Goal: Task Accomplishment & Management: Use online tool/utility

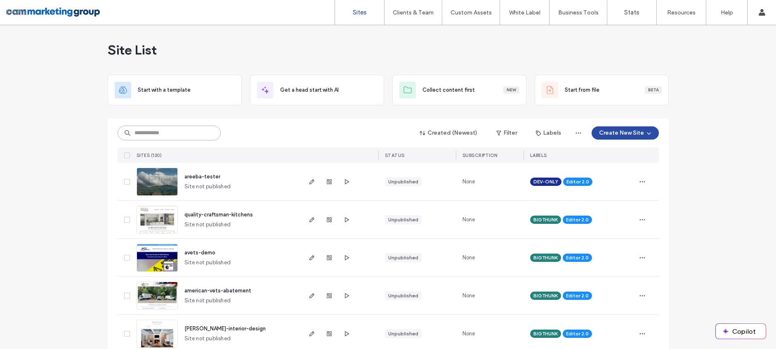
click at [140, 133] on input at bounding box center [169, 132] width 103 height 15
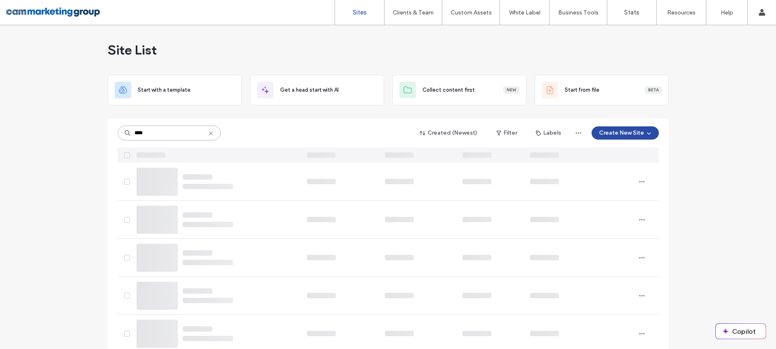
type input "*****"
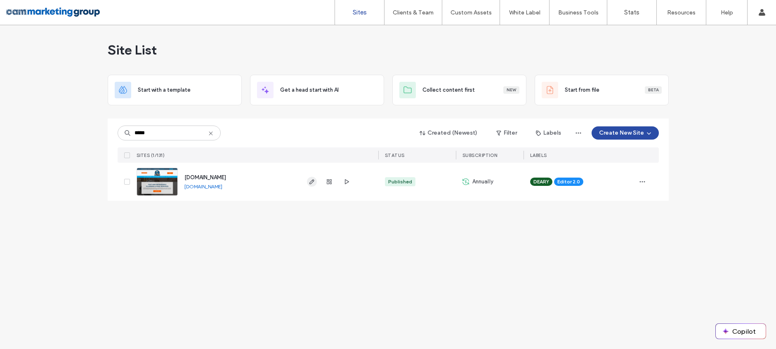
type input "*****"
click at [312, 180] on use "button" at bounding box center [311, 181] width 5 height 5
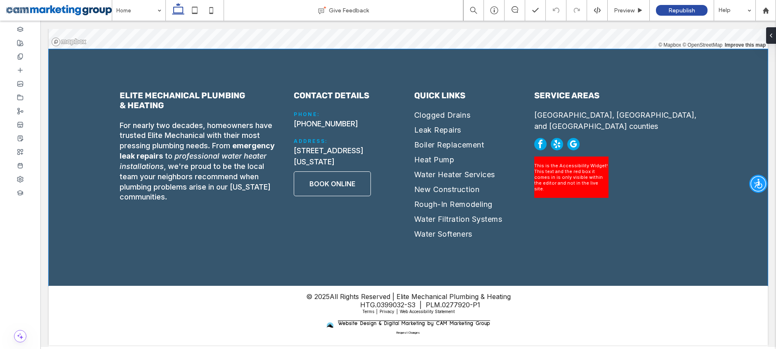
scroll to position [3376, 0]
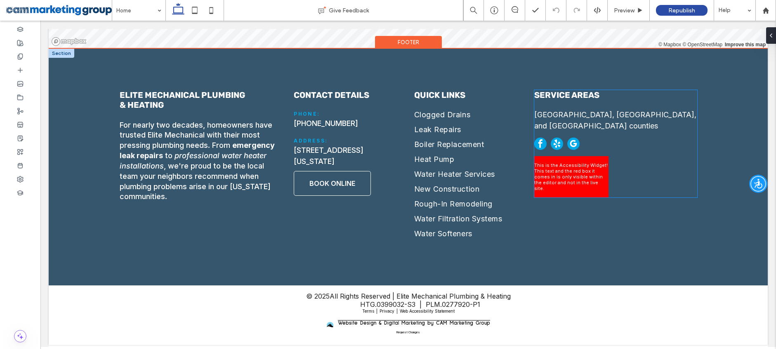
click at [565, 162] on span "This is the Accessibility Widget! This text and the red box it comes in is only…" at bounding box center [571, 176] width 74 height 29
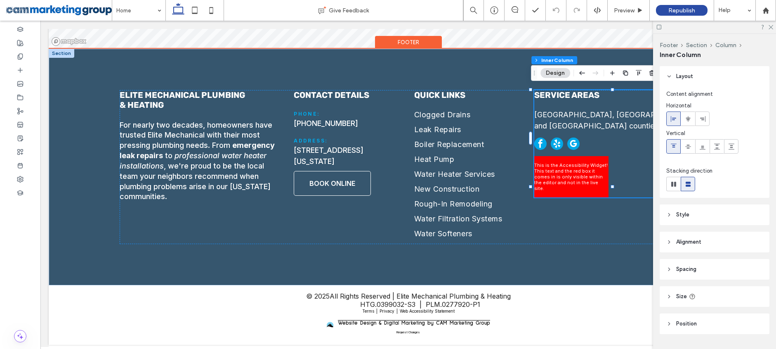
click at [565, 162] on span "This is the Accessibility Widget! This text and the red box it comes in is only…" at bounding box center [571, 176] width 74 height 29
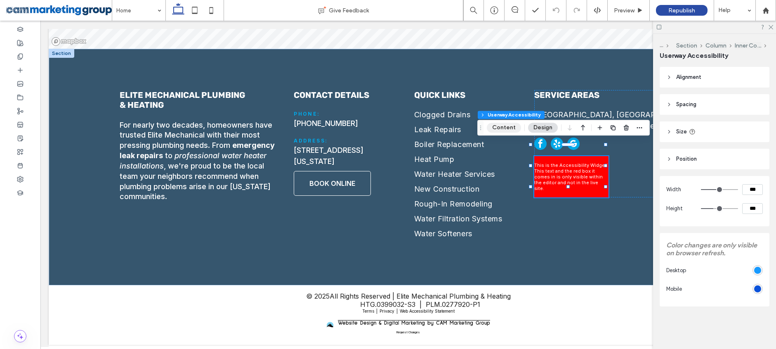
click at [504, 128] on button "Content" at bounding box center [504, 128] width 34 height 10
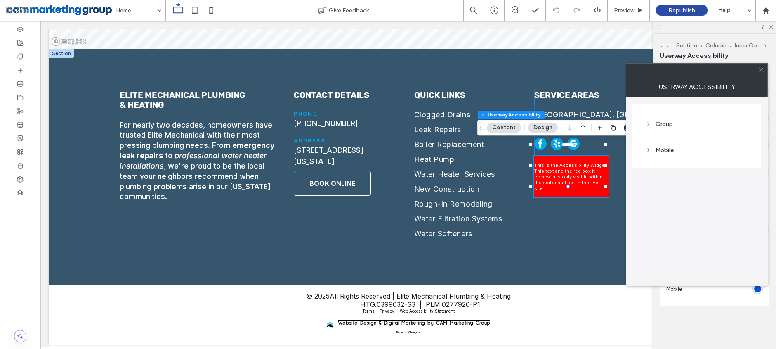
click at [671, 125] on div "Group" at bounding box center [697, 123] width 102 height 7
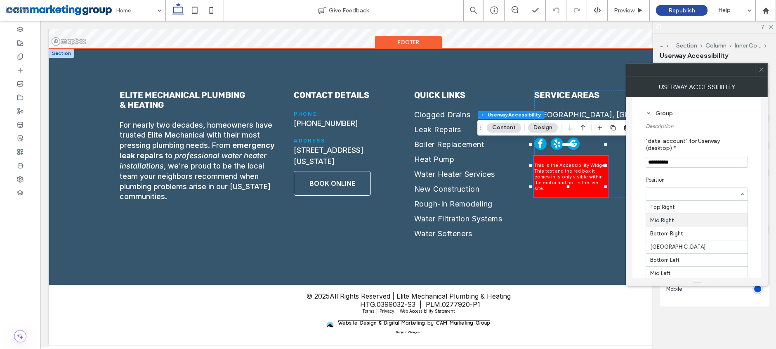
scroll to position [14, 0]
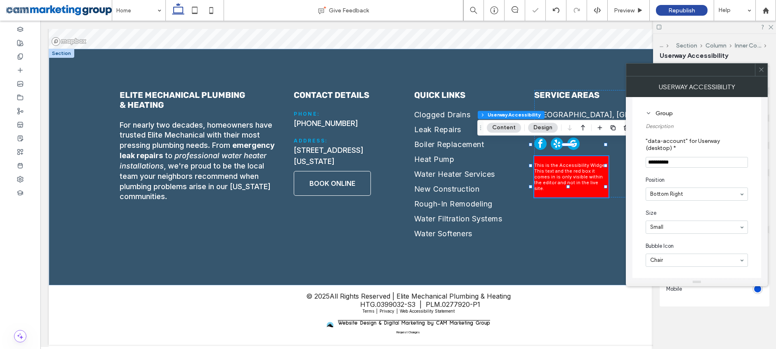
click at [759, 72] on icon at bounding box center [761, 69] width 6 height 6
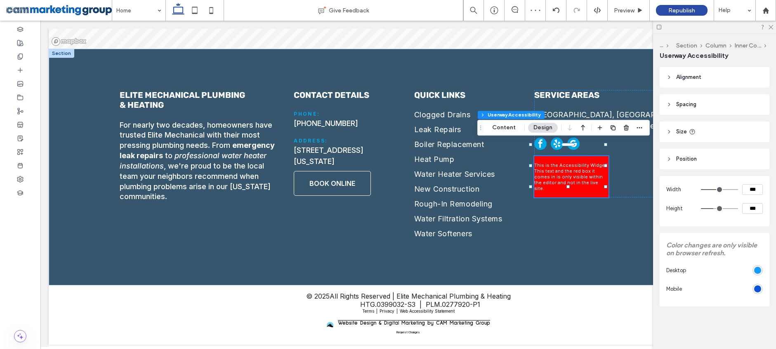
click at [770, 29] on icon at bounding box center [770, 26] width 5 height 5
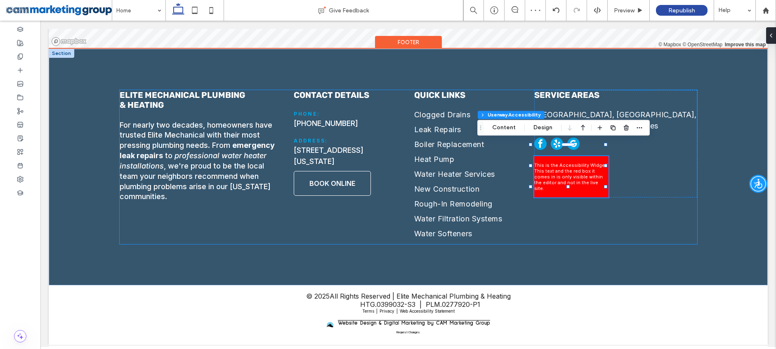
click at [569, 214] on div "Elite Mechanical Plumbing & Heating For nearly two decades, homeowners have tru…" at bounding box center [409, 167] width 578 height 154
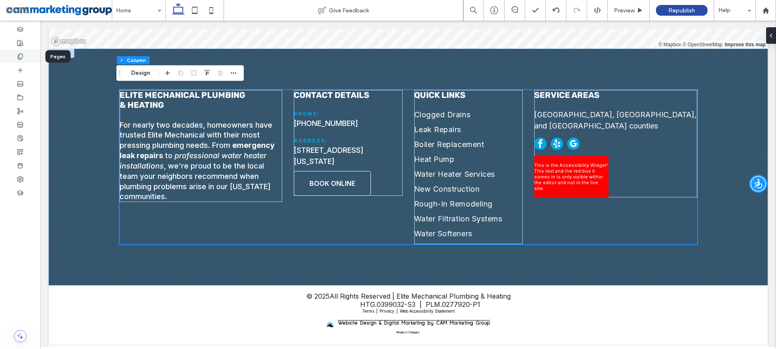
click at [21, 56] on icon at bounding box center [20, 56] width 7 height 7
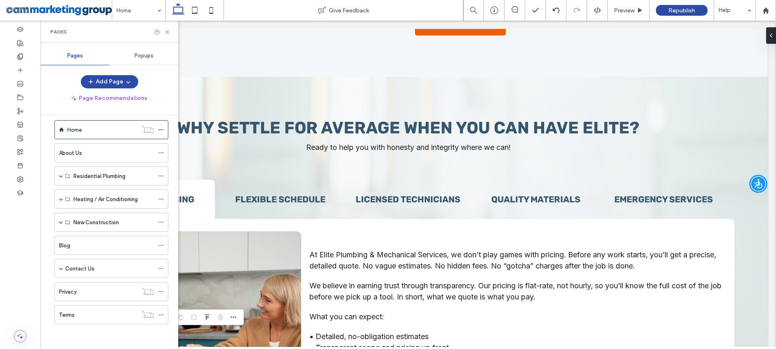
scroll to position [0, 0]
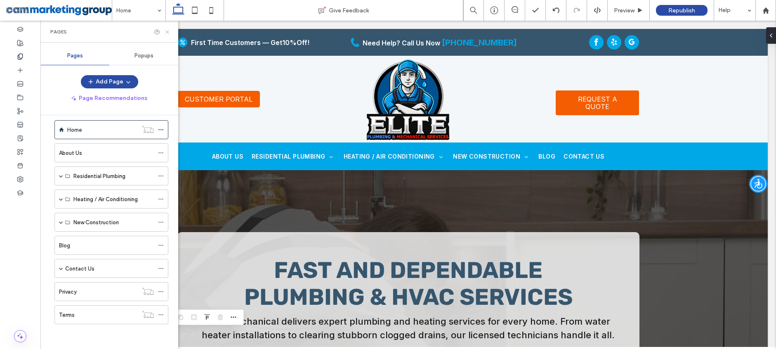
click at [166, 31] on icon at bounding box center [167, 32] width 6 height 6
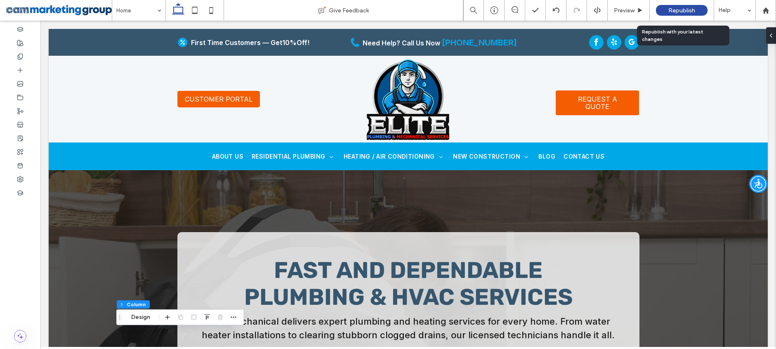
click at [685, 9] on span "Republish" at bounding box center [682, 10] width 27 height 7
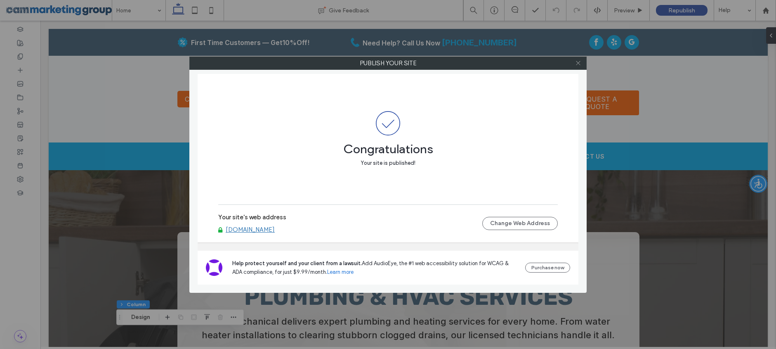
click at [579, 62] on icon at bounding box center [578, 63] width 6 height 6
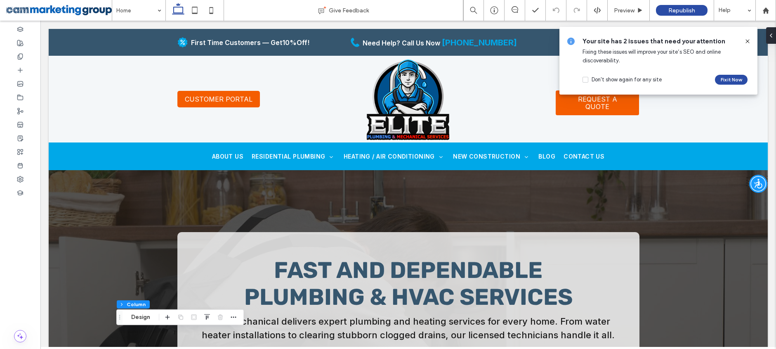
click at [748, 41] on icon at bounding box center [747, 41] width 7 height 7
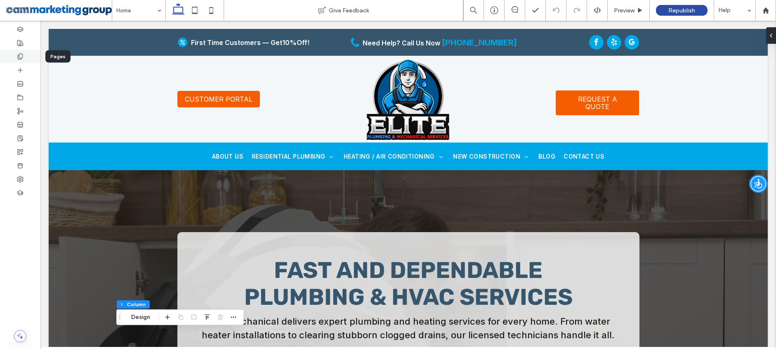
click at [21, 57] on icon at bounding box center [20, 56] width 7 height 7
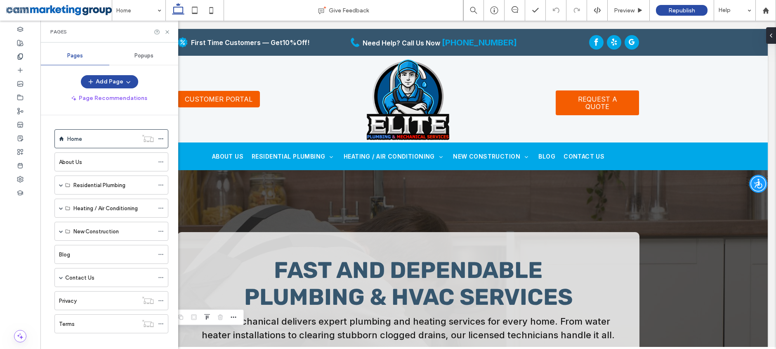
scroll to position [9, 0]
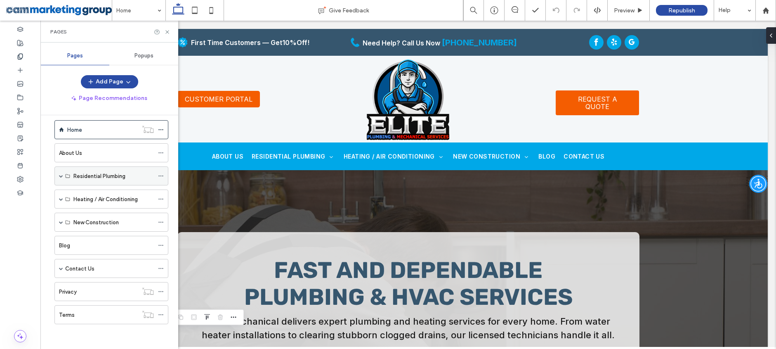
click at [59, 175] on span at bounding box center [61, 176] width 4 height 4
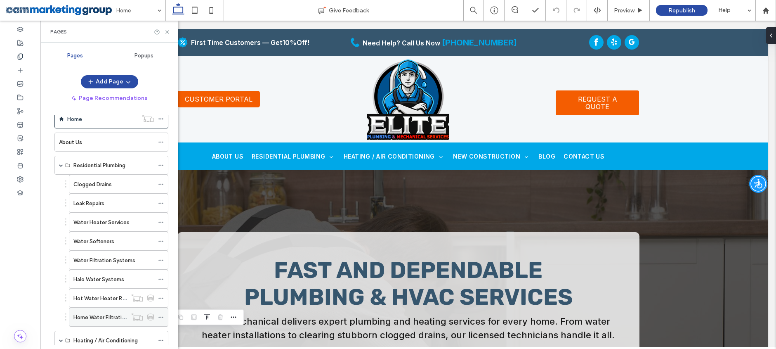
scroll to position [25, 0]
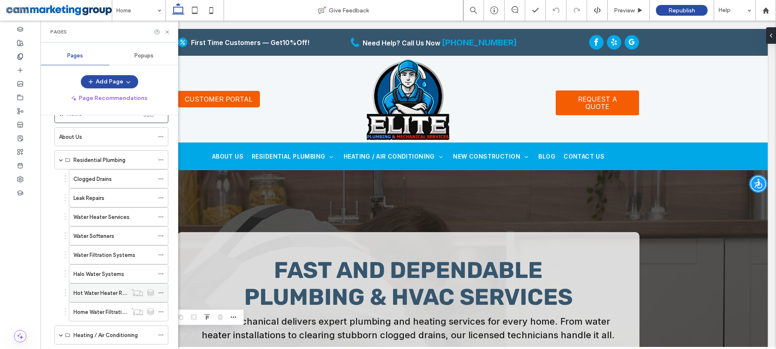
click at [97, 293] on label "Hot Water Heater Replacement" at bounding box center [112, 293] width 79 height 14
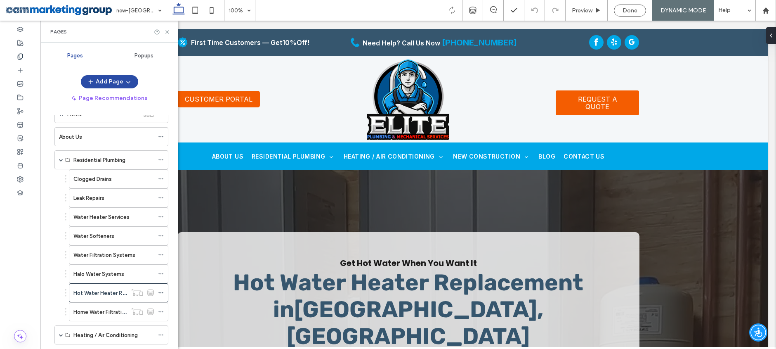
scroll to position [41, 0]
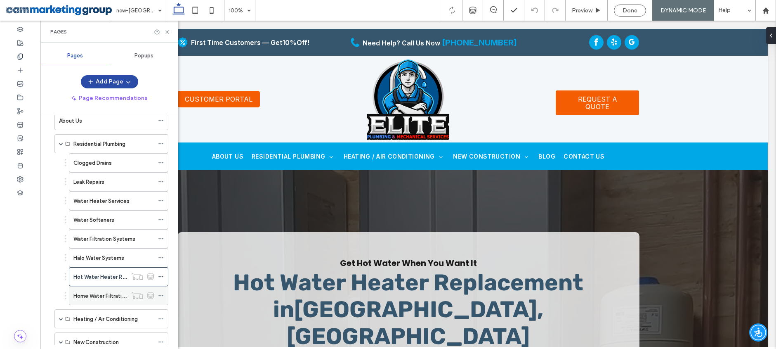
click at [100, 291] on div "Home Water Filtration Systems" at bounding box center [100, 295] width 54 height 18
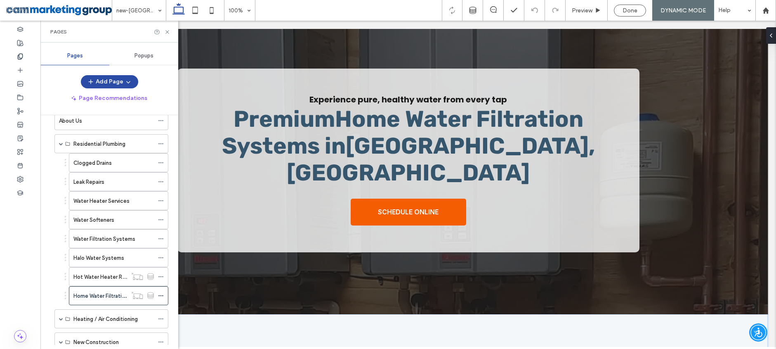
scroll to position [153, 0]
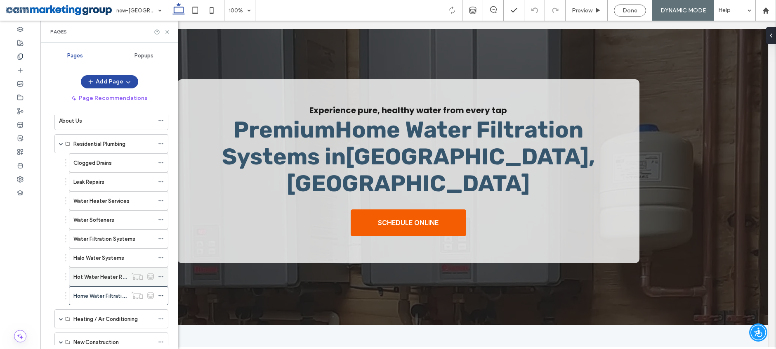
click at [108, 276] on label "Hot Water Heater Replacement" at bounding box center [112, 276] width 79 height 14
